Goal: Task Accomplishment & Management: Manage account settings

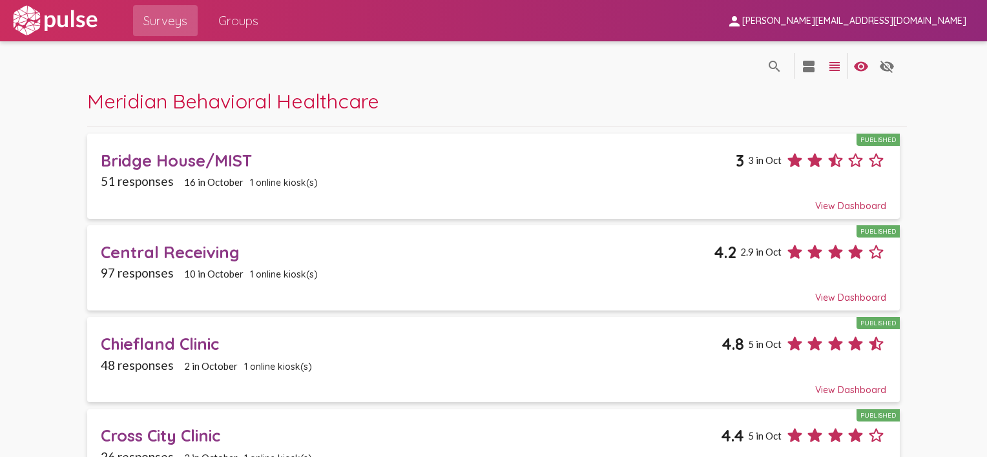
click at [894, 18] on span "[PERSON_NAME][EMAIL_ADDRESS][DOMAIN_NAME]" at bounding box center [854, 22] width 224 height 12
click at [834, 52] on button "Sign Out" at bounding box center [850, 53] width 72 height 31
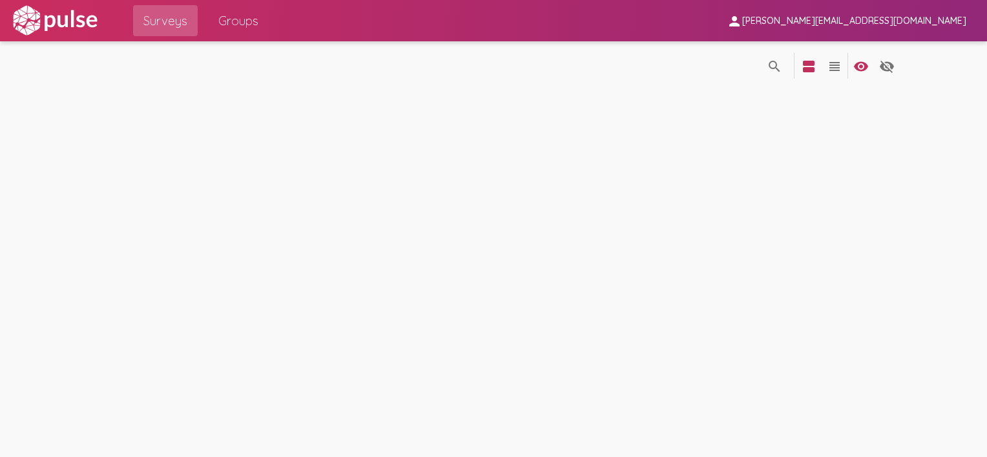
click at [17, 10] on img at bounding box center [54, 21] width 89 height 32
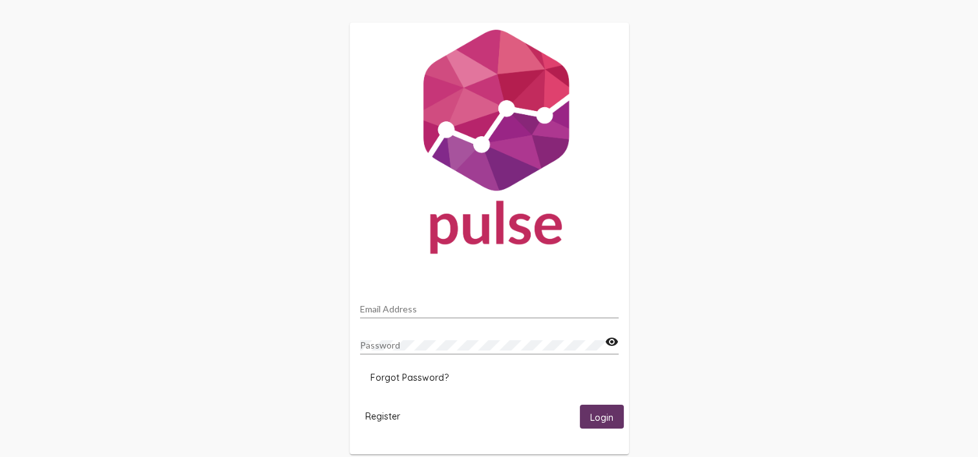
type input "[PERSON_NAME][EMAIL_ADDRESS][DOMAIN_NAME]"
click at [613, 411] on span "Login" at bounding box center [601, 417] width 23 height 12
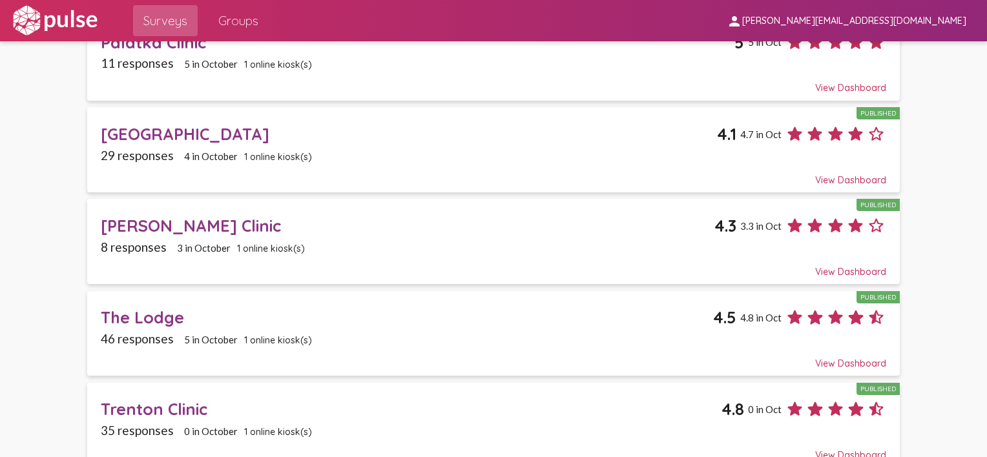
scroll to position [1302, 0]
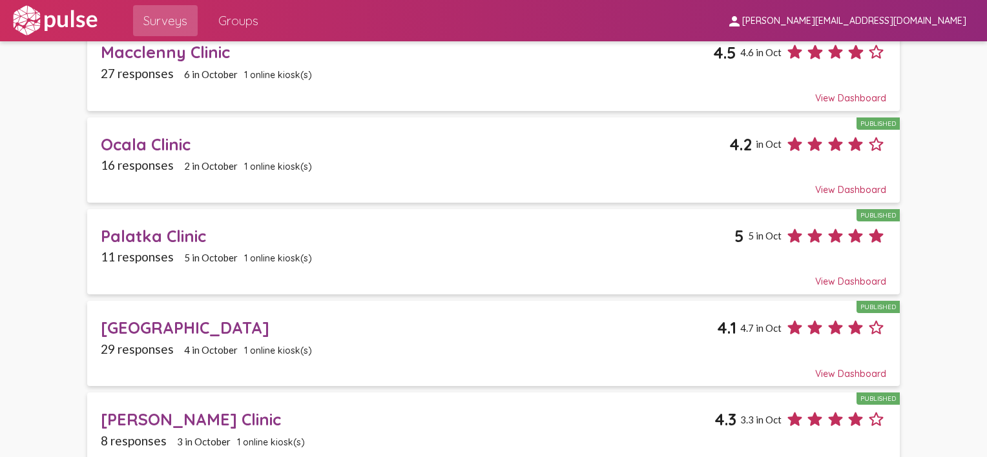
click at [465, 269] on div "View Dashboard" at bounding box center [494, 275] width 786 height 23
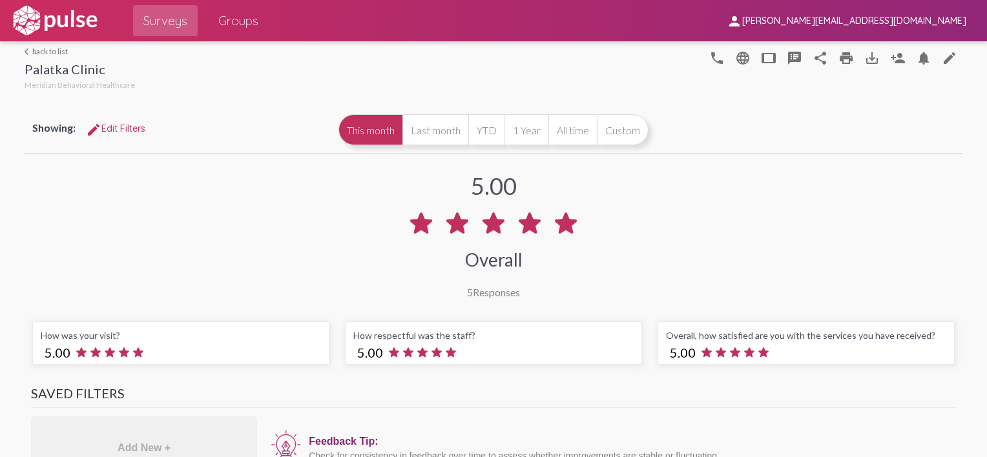
click at [36, 49] on link "arrow_back_ios back to list" at bounding box center [80, 52] width 110 height 10
